Goal: Transaction & Acquisition: Purchase product/service

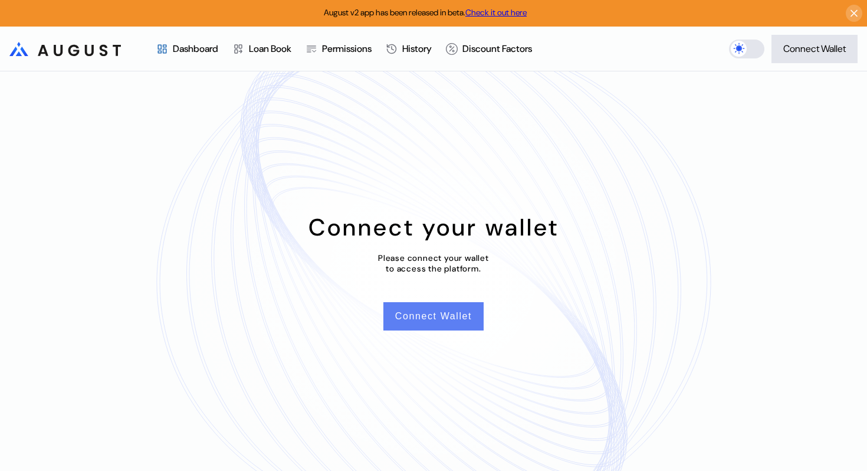
click at [468, 314] on button "Connect Wallet" at bounding box center [433, 316] width 100 height 28
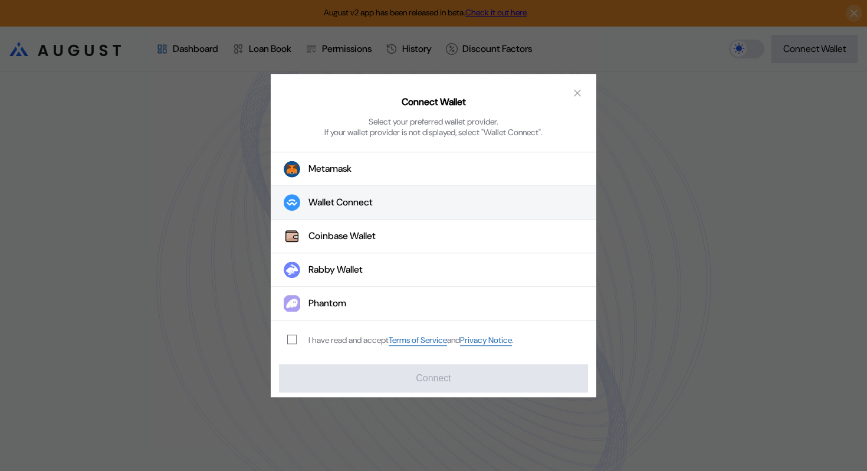
click at [424, 199] on button "Wallet Connect" at bounding box center [434, 203] width 326 height 34
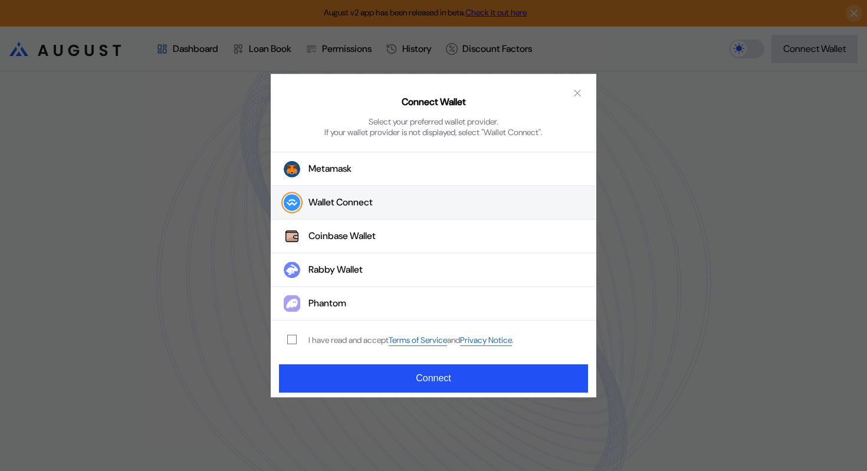
click at [348, 346] on div "I have read and accept Terms of Service and Privacy Notice ." at bounding box center [410, 339] width 205 height 11
click at [341, 343] on div "I have read and accept Terms of Service and Privacy Notice ." at bounding box center [410, 339] width 205 height 11
click at [324, 347] on div "I have read and accept Terms of Service and Privacy Notice ." at bounding box center [398, 339] width 255 height 39
click at [288, 342] on span "modal" at bounding box center [292, 339] width 8 height 8
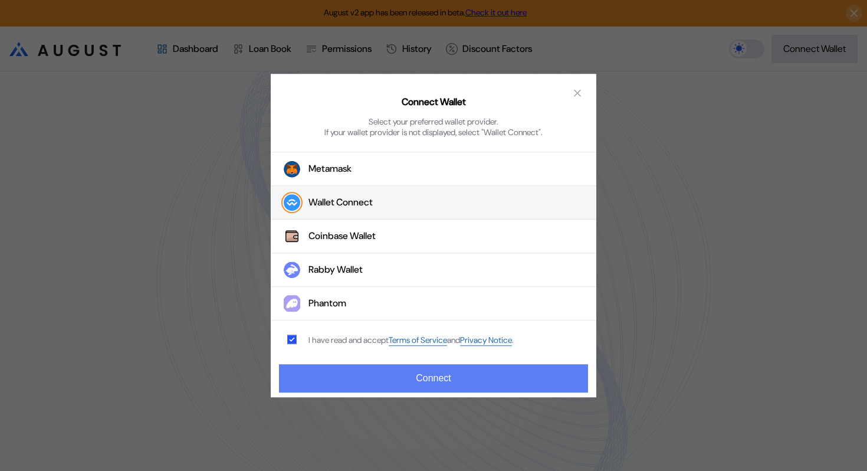
click at [327, 381] on button "Connect" at bounding box center [433, 378] width 309 height 28
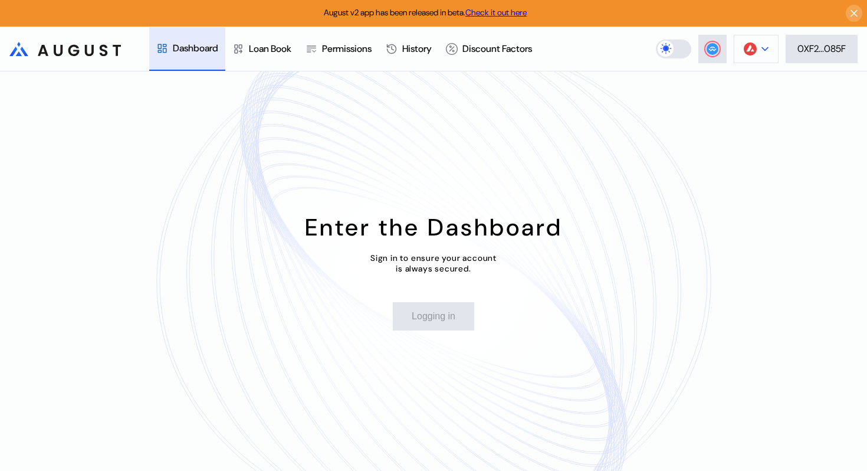
click at [766, 51] on button at bounding box center [756, 49] width 45 height 28
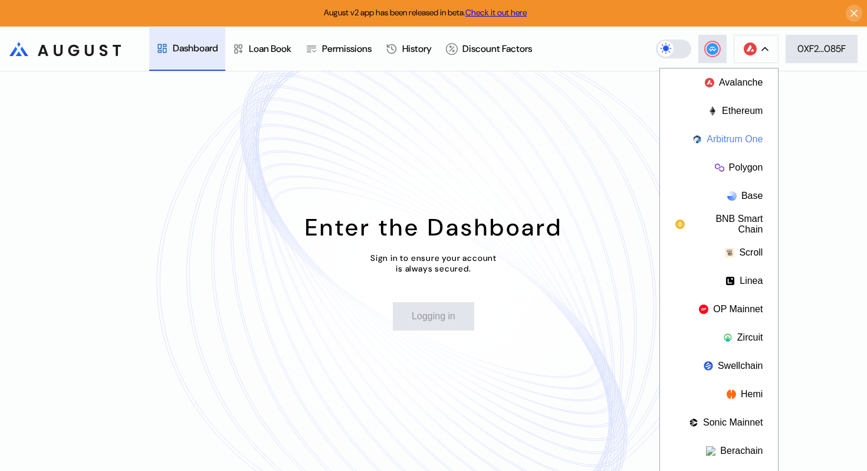
click at [744, 140] on button "Arbitrum One" at bounding box center [719, 139] width 118 height 28
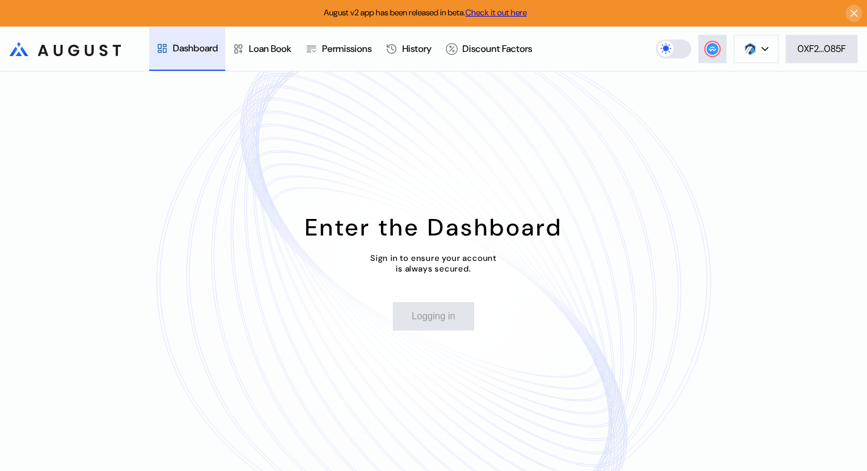
click at [191, 52] on div "Dashboard" at bounding box center [195, 48] width 45 height 12
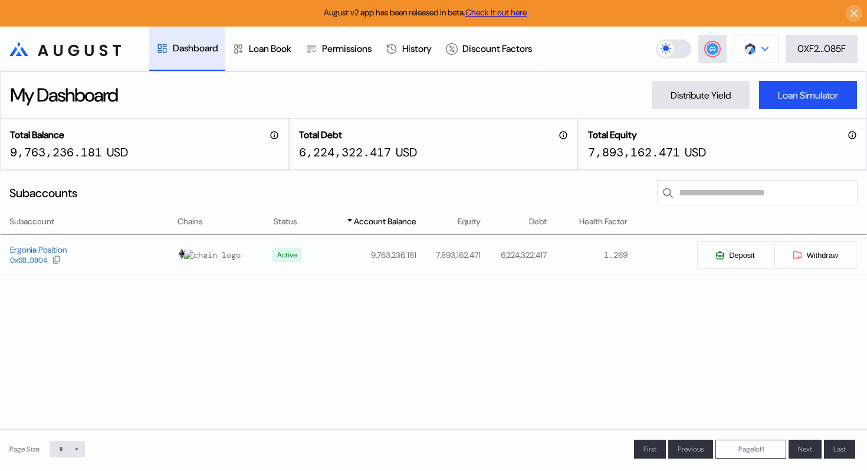
click at [770, 48] on button at bounding box center [756, 49] width 45 height 28
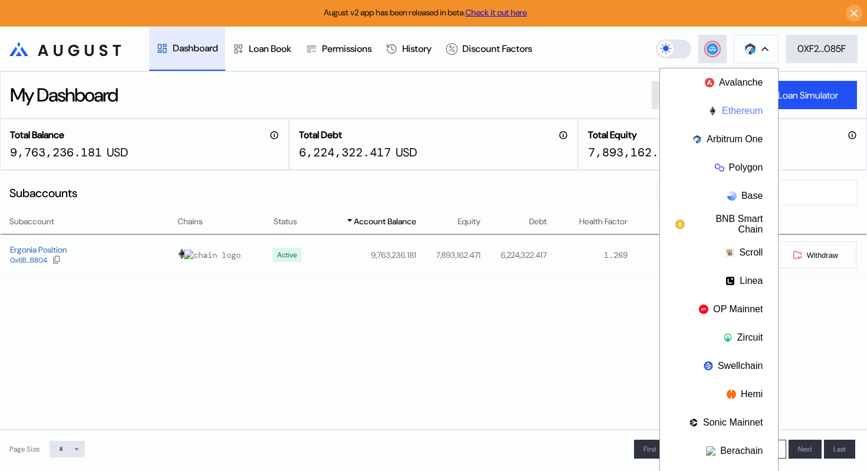
click at [740, 100] on button "Ethereum" at bounding box center [719, 111] width 118 height 28
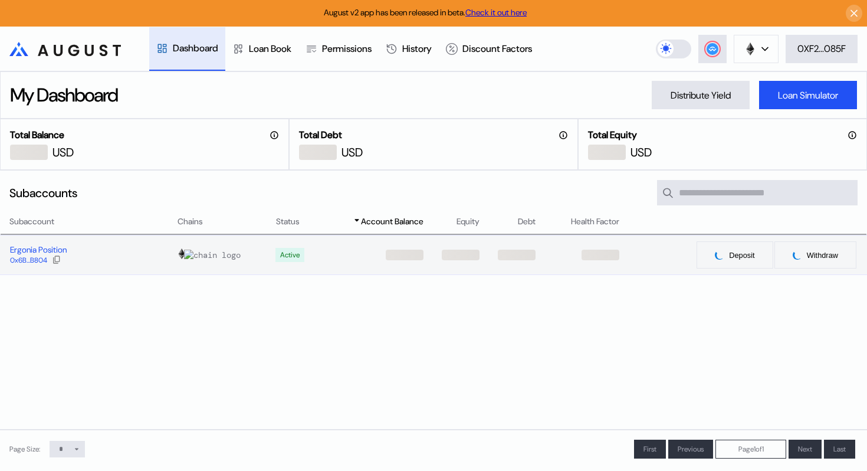
click at [45, 249] on div "Ergonia Position" at bounding box center [38, 249] width 57 height 11
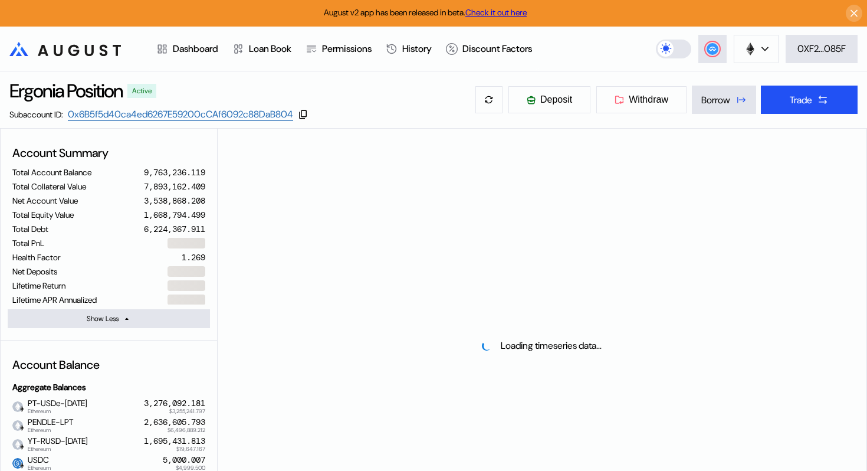
select select "*"
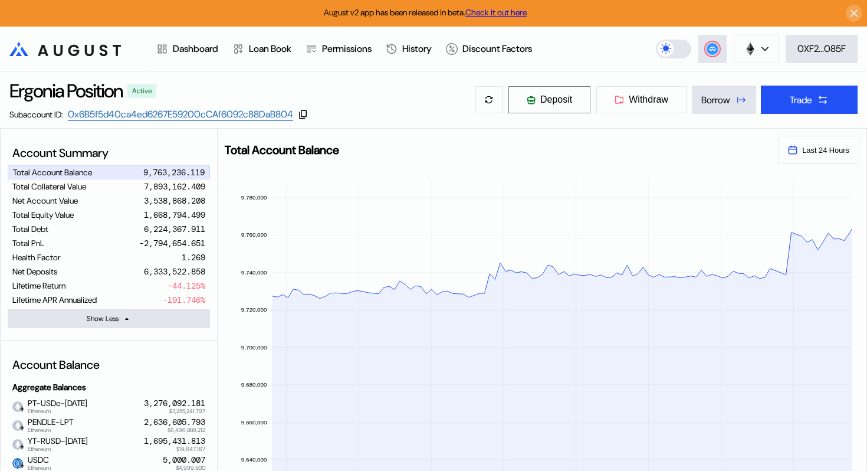
click at [569, 97] on button "Deposit" at bounding box center [549, 100] width 83 height 28
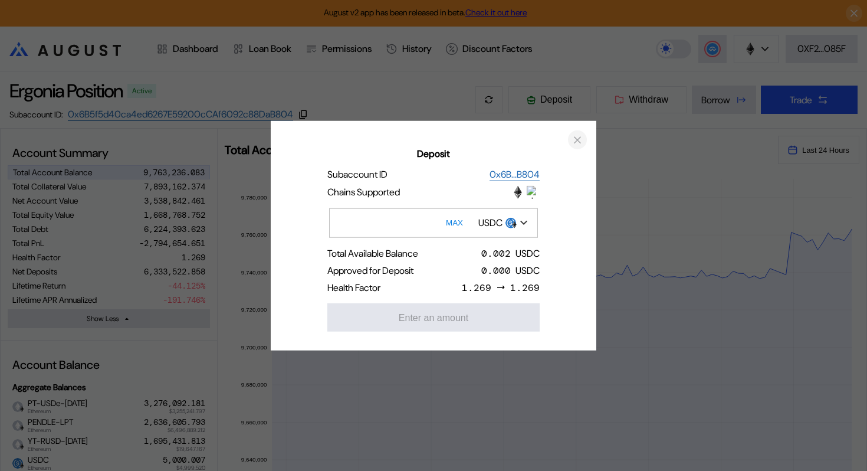
click at [577, 136] on icon "close modal" at bounding box center [577, 139] width 12 height 12
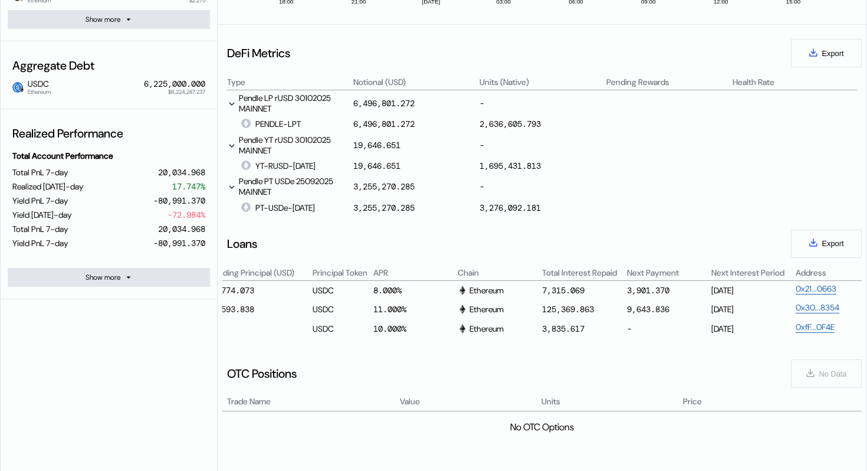
scroll to position [478, 0]
